Goal: Find specific page/section: Find specific page/section

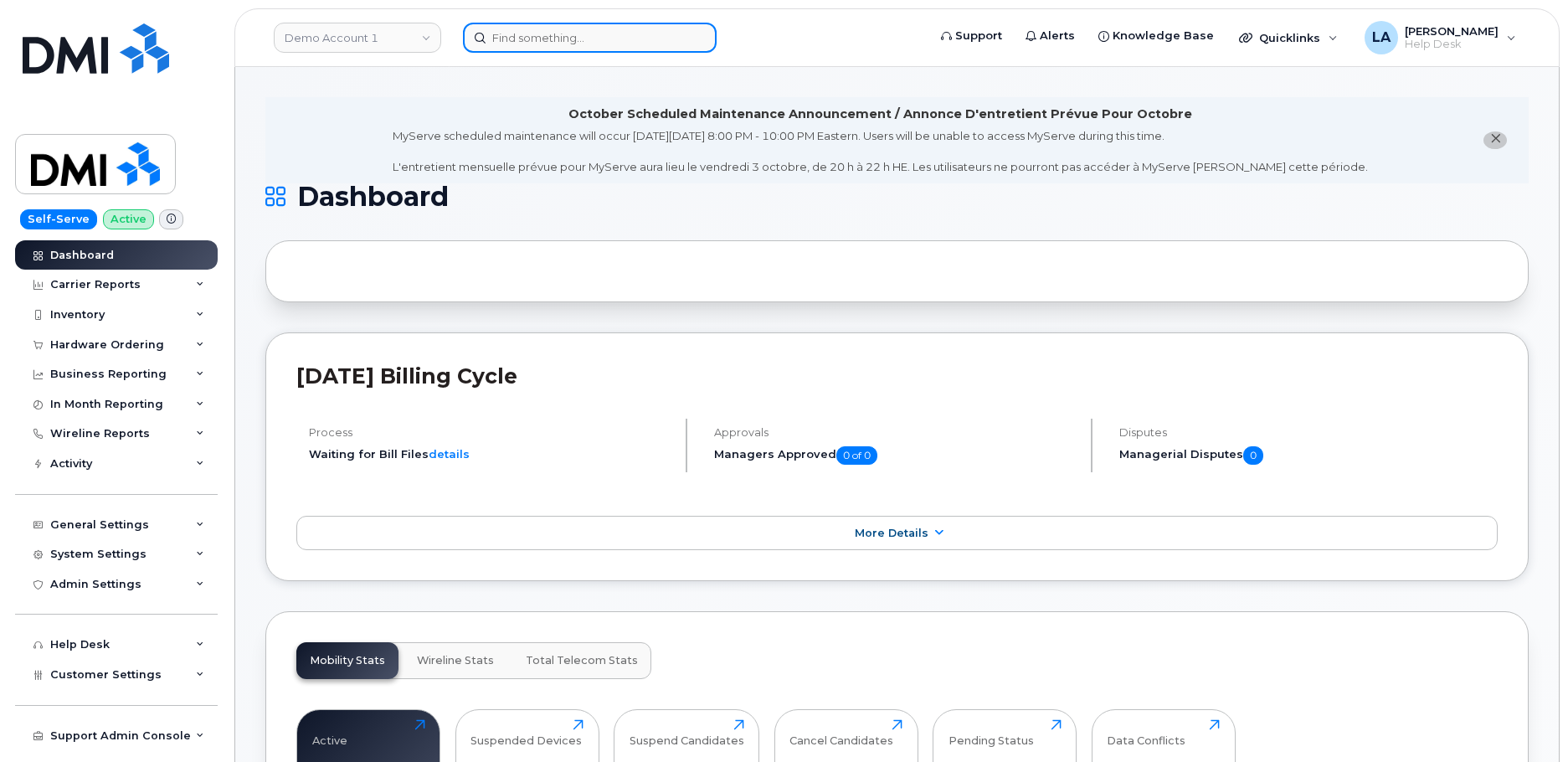
click at [578, 35] on input at bounding box center [589, 38] width 253 height 31
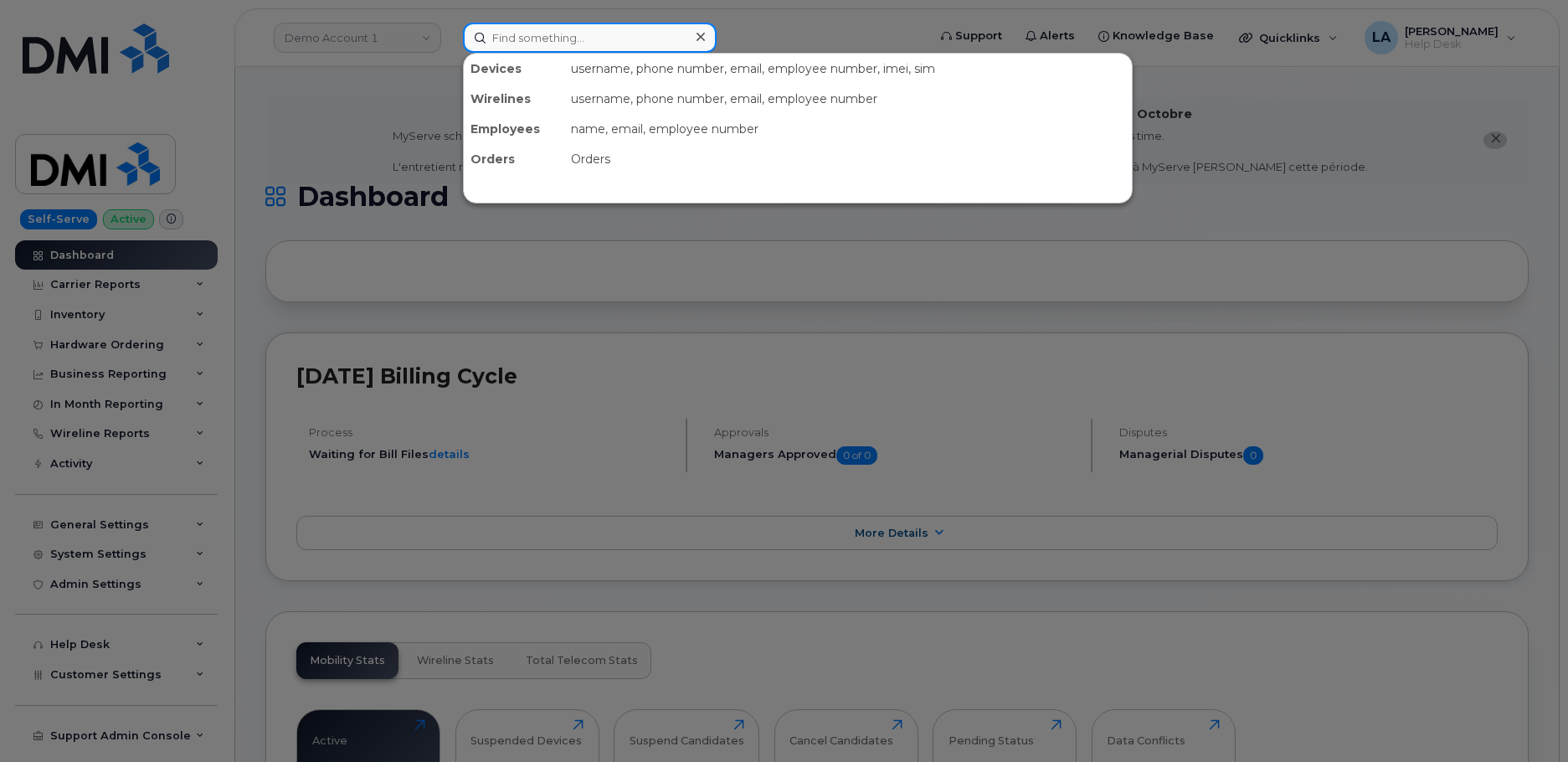
paste input "30284"
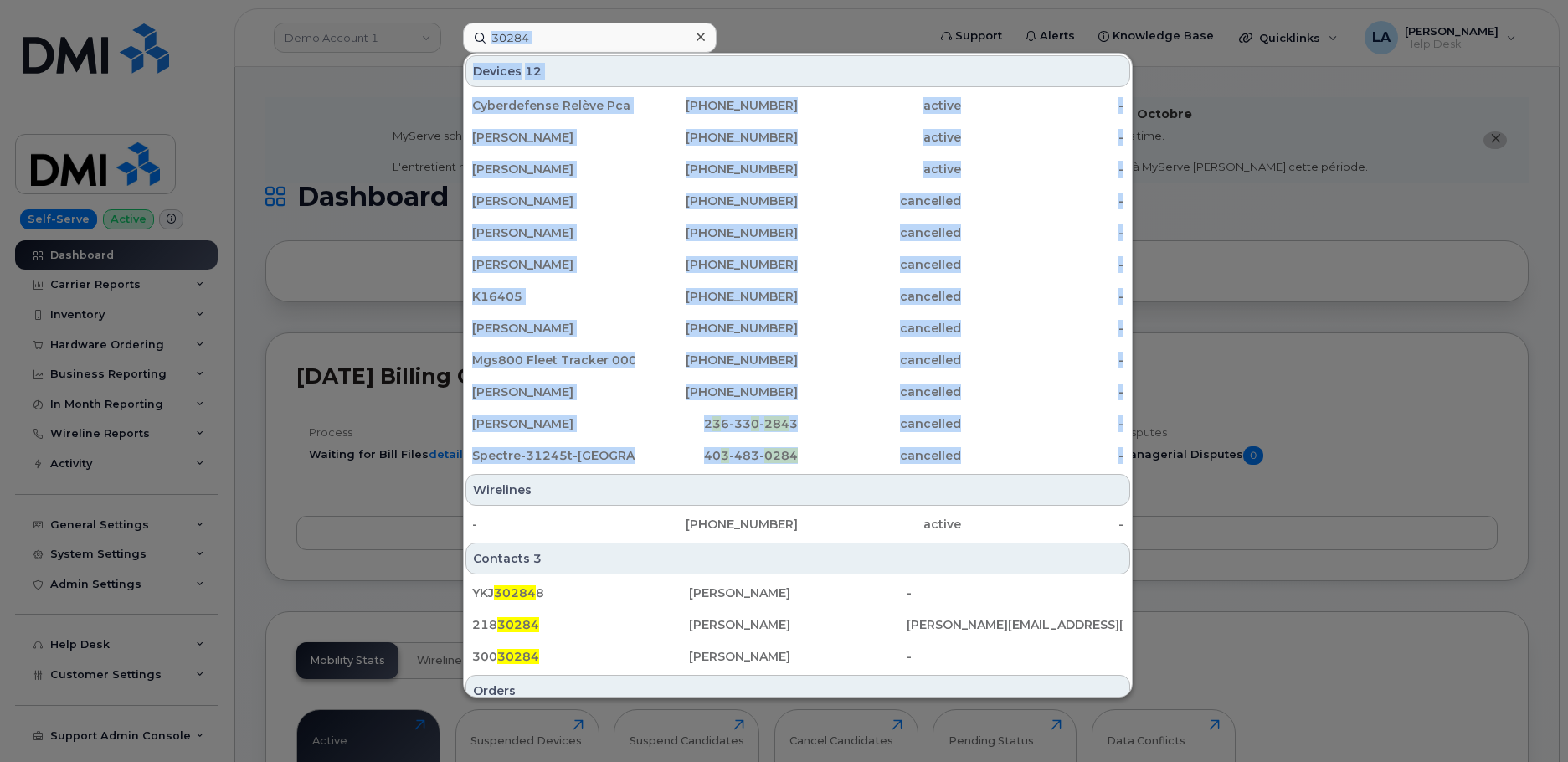
drag, startPoint x: 1133, startPoint y: 413, endPoint x: 1131, endPoint y: 467, distance: 54.0
click at [929, 53] on div "30284 Devices 12 Cyberdefense Relève Pca [PHONE_NUMBER] active - [PERSON_NAME] …" at bounding box center [689, 38] width 480 height 31
click at [1123, 439] on div "Cyberdefense Relève Pca [PHONE_NUMBER] active - [PERSON_NAME] [PHONE_NUMBER] ac…" at bounding box center [797, 280] width 668 height 384
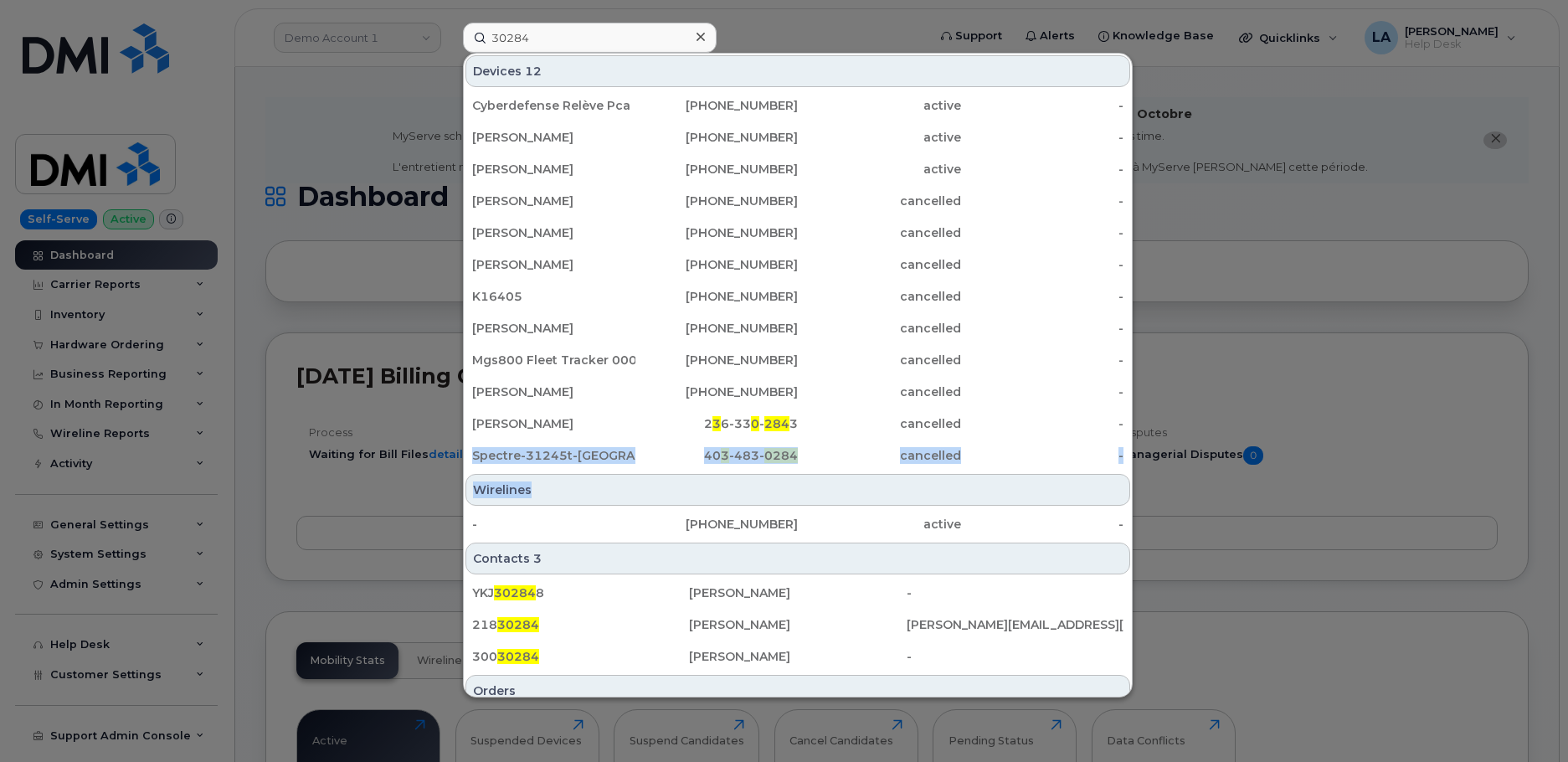
drag, startPoint x: 1132, startPoint y: 426, endPoint x: 1132, endPoint y: 466, distance: 40.0
click at [1132, 472] on div "Devices 12 Cyberdefense Relève Pca [PHONE_NUMBER] active - [PERSON_NAME] [PHONE…" at bounding box center [797, 375] width 669 height 644
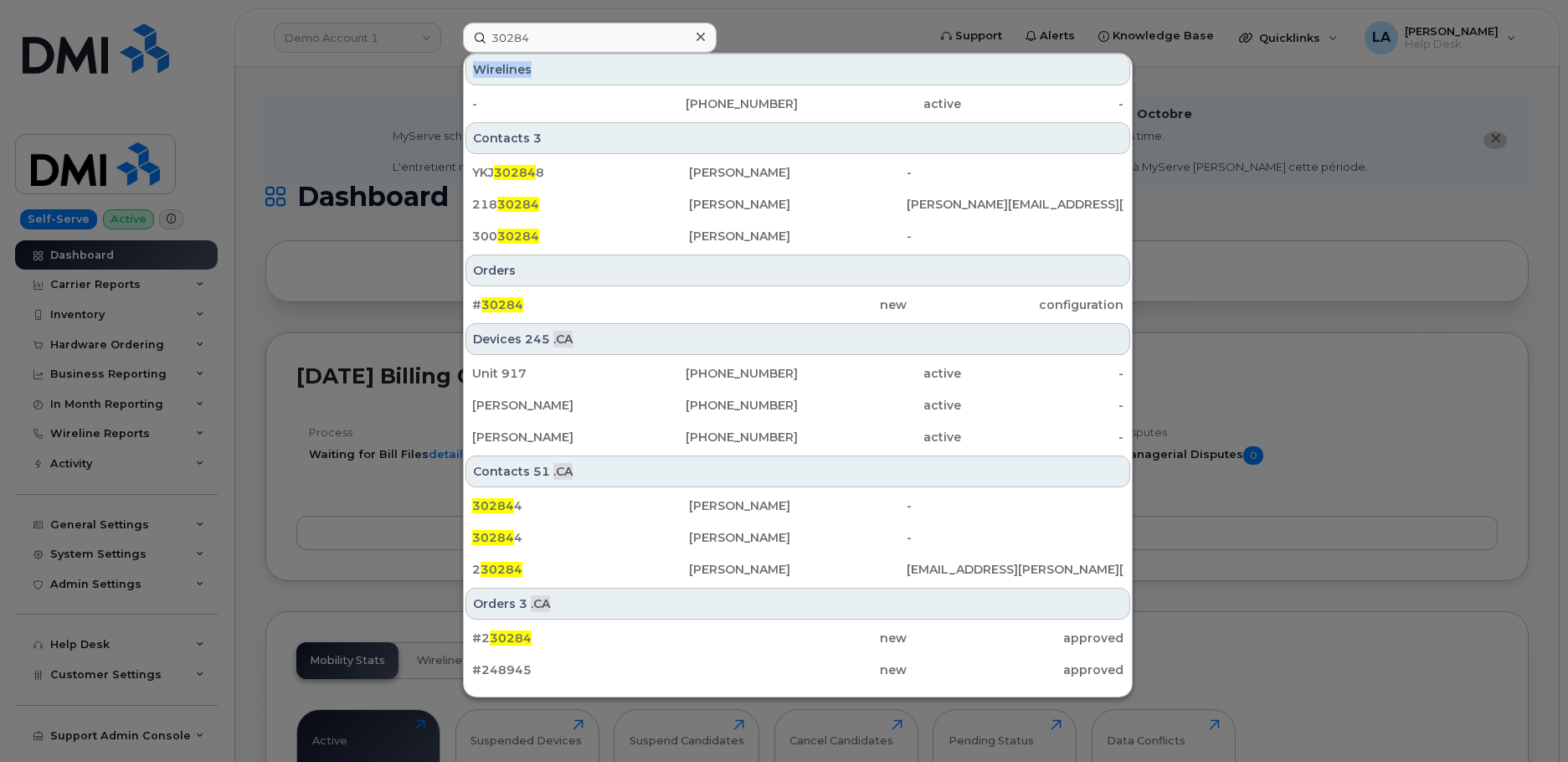
scroll to position [442, 0]
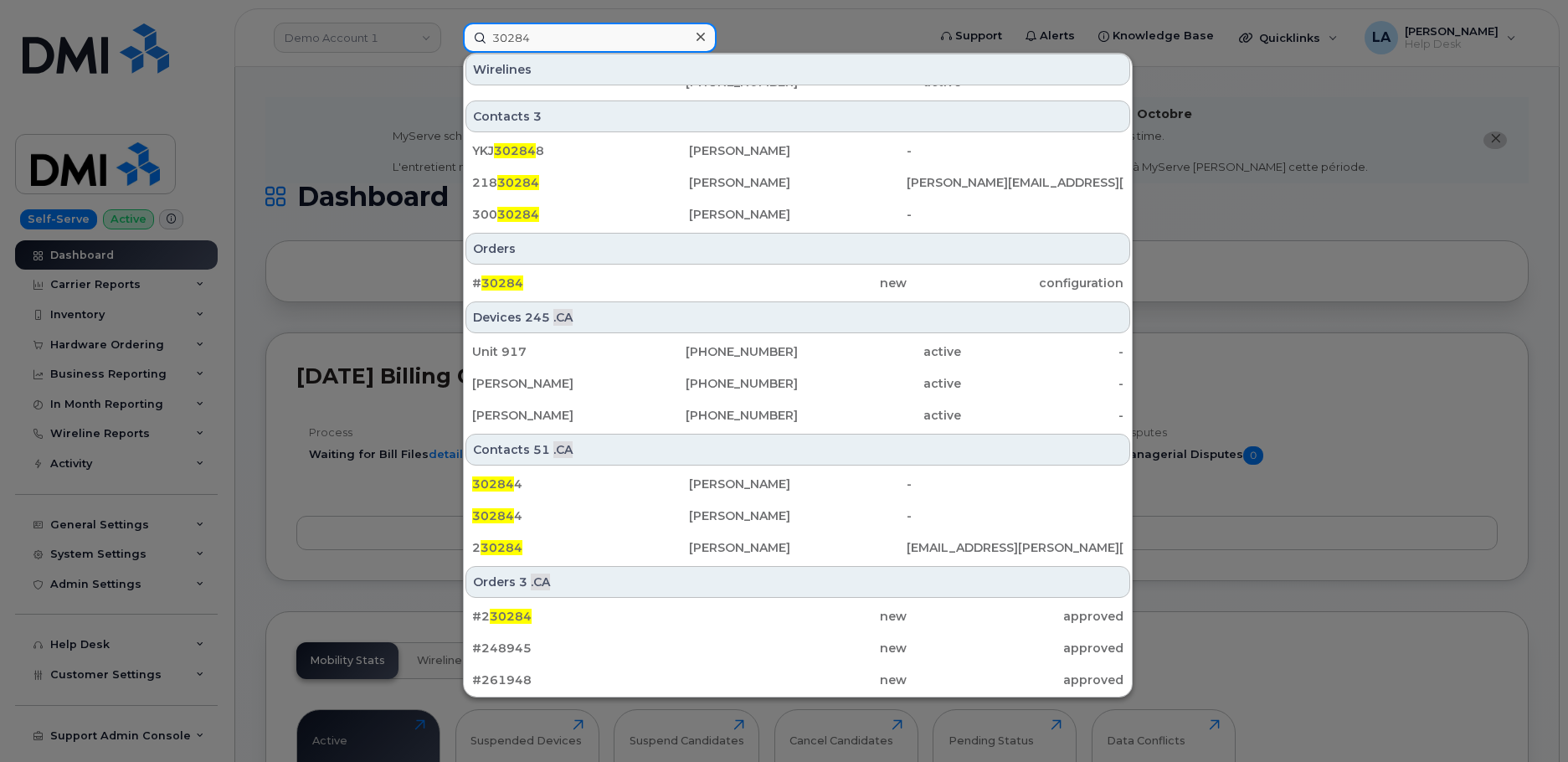
drag, startPoint x: 624, startPoint y: 42, endPoint x: 476, endPoint y: 43, distance: 148.0
click at [479, 43] on input "30284" at bounding box center [589, 38] width 253 height 31
paste input "[PHONE_NUMBER]"
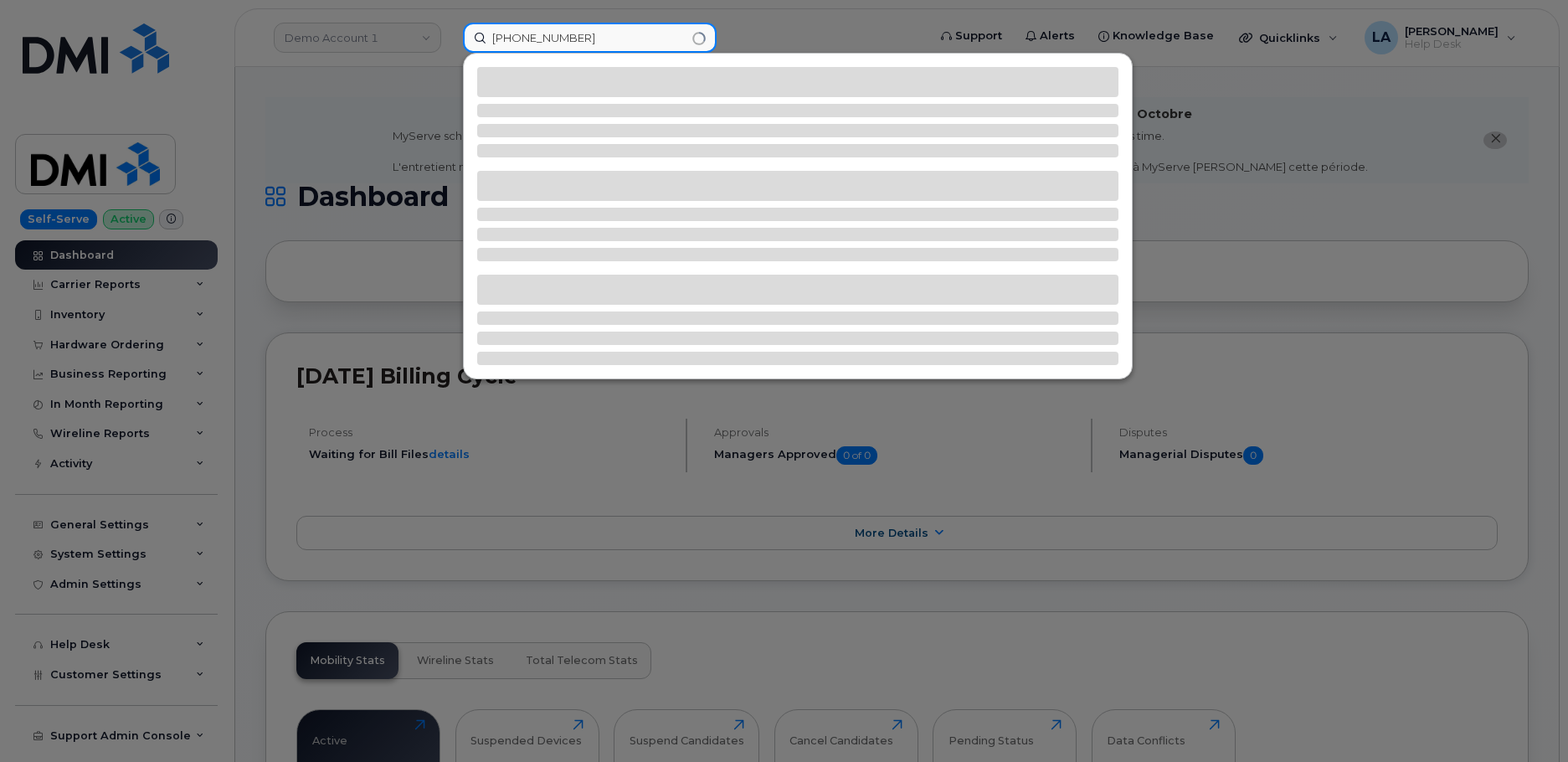
scroll to position [0, 0]
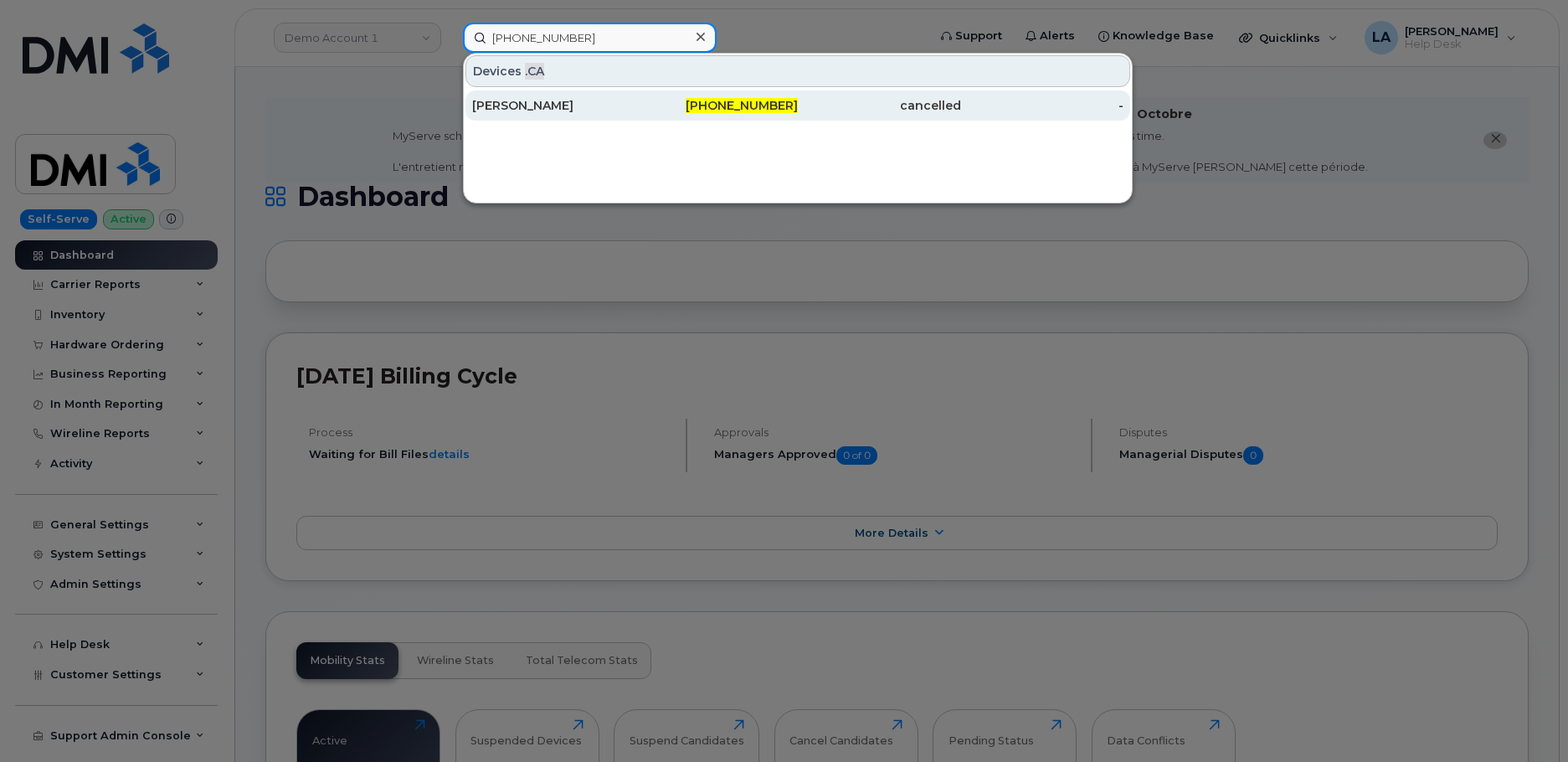
type input "[PHONE_NUMBER]"
click at [582, 105] on div "[PERSON_NAME]" at bounding box center [554, 105] width 164 height 17
